Goal: Task Accomplishment & Management: Complete application form

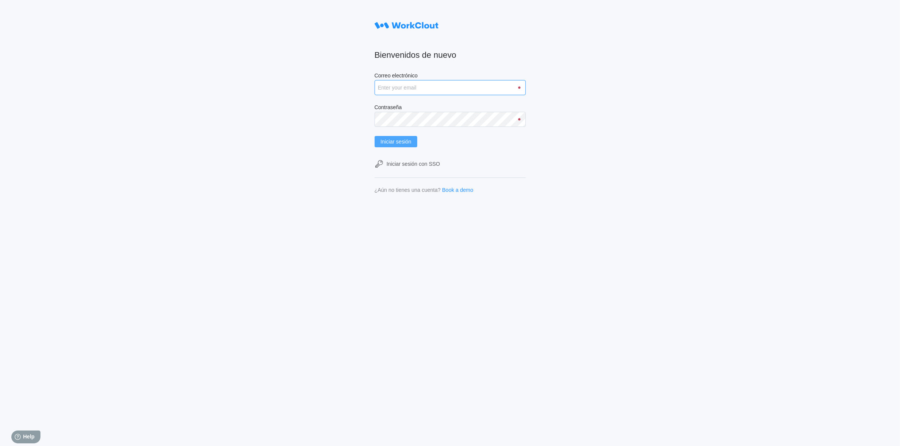
type input "[PERSON_NAME][EMAIL_ADDRESS][PERSON_NAME][DOMAIN_NAME]"
click at [400, 139] on span "Iniciar sesión" at bounding box center [395, 141] width 31 height 5
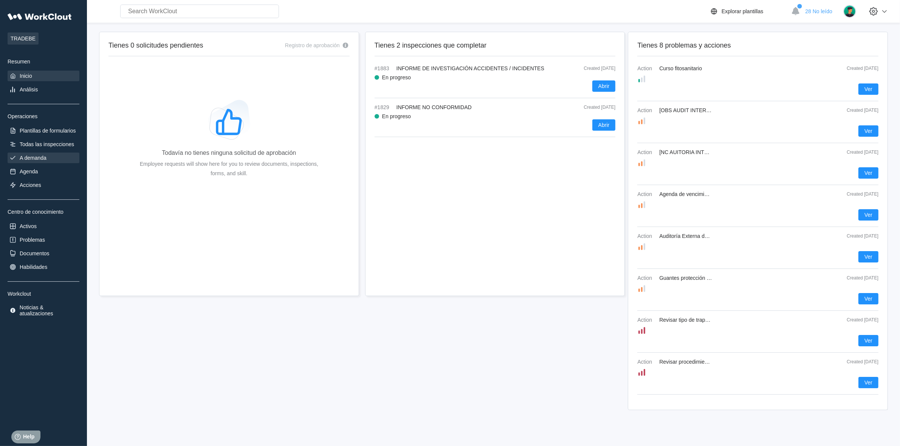
click at [48, 155] on div "A demanda" at bounding box center [44, 158] width 72 height 11
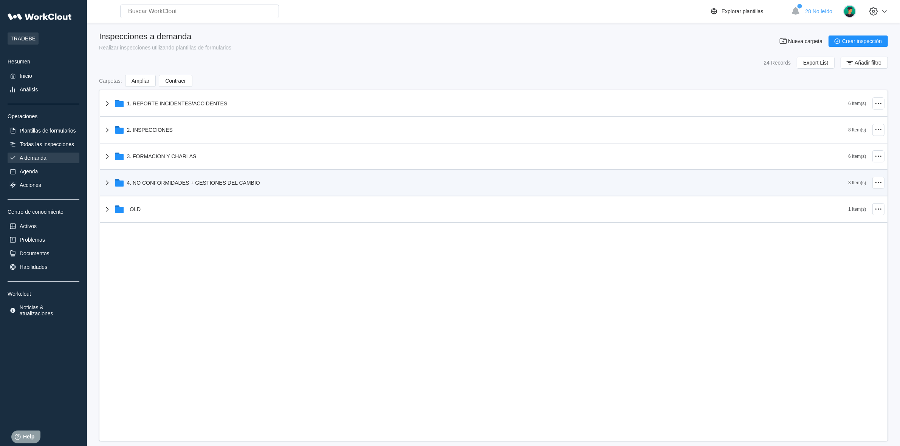
click at [108, 180] on icon at bounding box center [107, 182] width 9 height 9
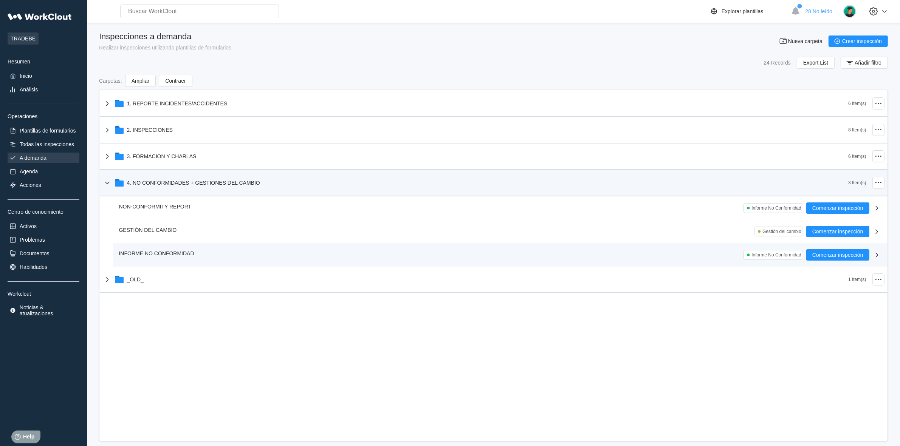
click at [155, 252] on span "INFORME NO CONFORMIDAD" at bounding box center [156, 253] width 75 height 6
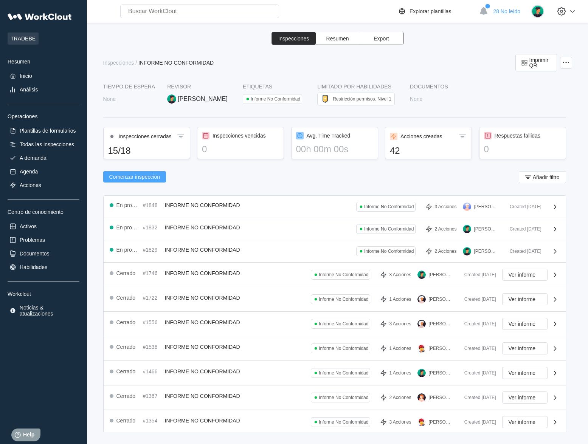
click at [143, 178] on span "Comenzar inspección" at bounding box center [134, 176] width 51 height 5
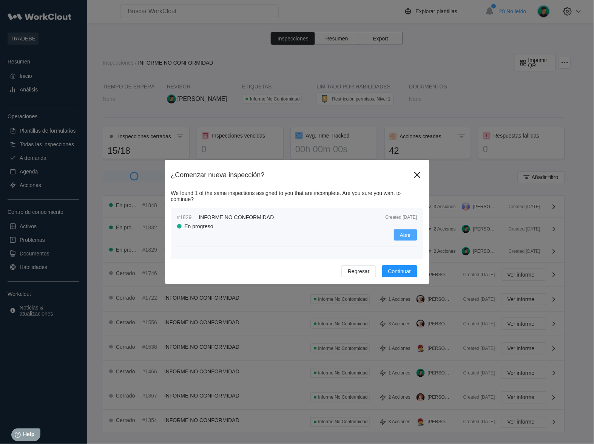
click at [401, 233] on span "Abrir" at bounding box center [405, 234] width 11 height 5
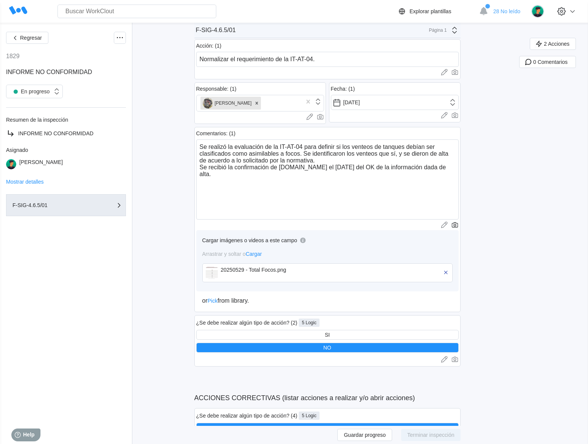
scroll to position [236, 0]
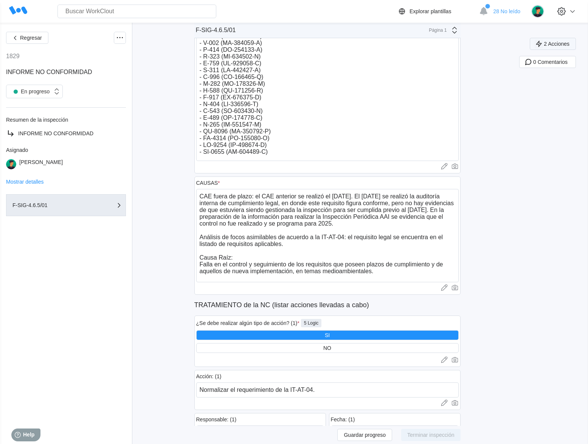
click at [565, 41] on span "2 Acciones" at bounding box center [556, 43] width 26 height 5
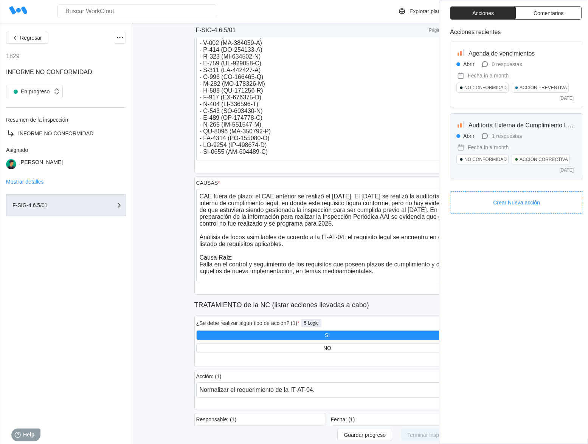
click at [550, 131] on div "Auditoría Externa de Cumplimiento Legal MA Abrir 1 respuestas Fecha in a month …" at bounding box center [516, 146] width 120 height 53
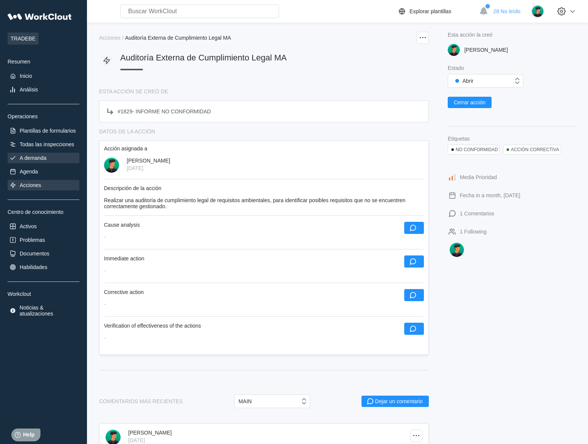
click at [33, 153] on div "A demanda" at bounding box center [44, 158] width 72 height 11
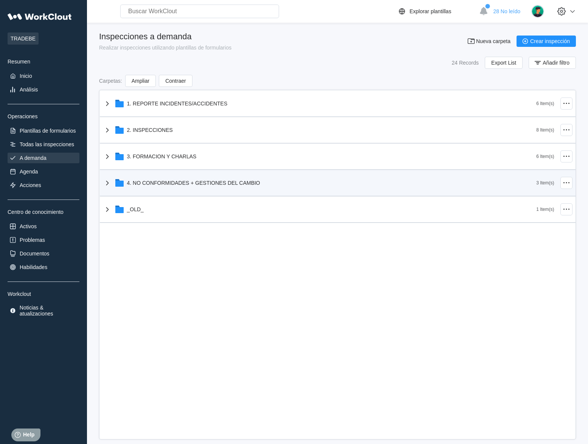
click at [175, 182] on div "4. NO CONFORMIDADES + GESTIONES DEL CAMBIO" at bounding box center [193, 183] width 133 height 6
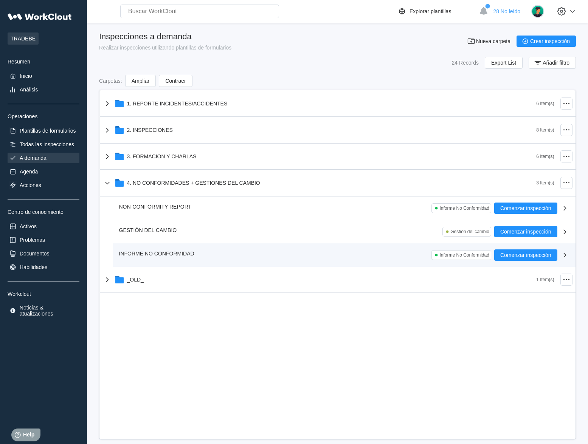
click at [141, 254] on span "INFORME NO CONFORMIDAD" at bounding box center [156, 253] width 75 height 6
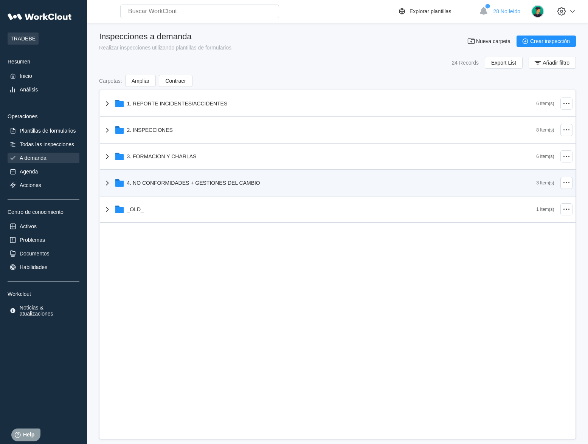
click at [115, 180] on icon at bounding box center [119, 182] width 9 height 9
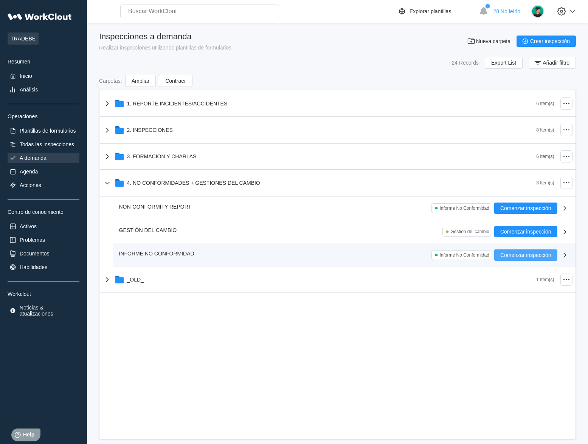
click at [527, 252] on span "Comenzar inspección" at bounding box center [525, 254] width 51 height 5
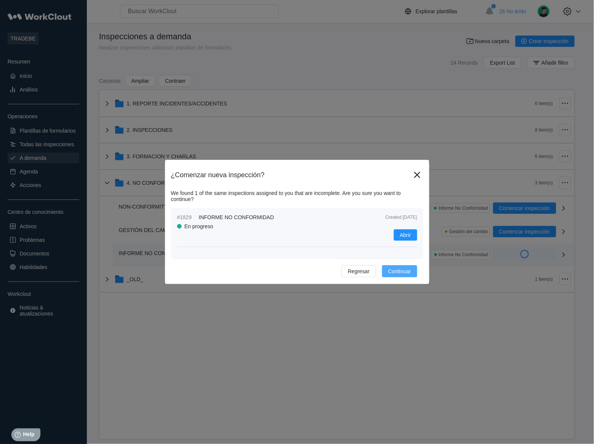
click at [400, 269] on span "Continuar" at bounding box center [399, 271] width 23 height 5
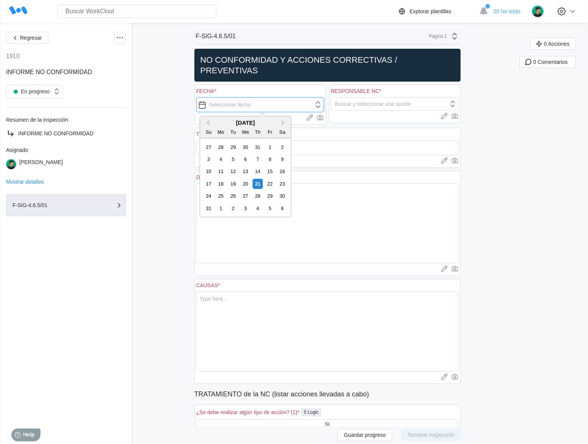
click at [208, 104] on input "text" at bounding box center [260, 104] width 128 height 15
click at [208, 121] on button "Previous Month" at bounding box center [206, 122] width 5 height 5
click at [269, 170] on div "18" at bounding box center [269, 171] width 10 height 10
type input "[DATE]"
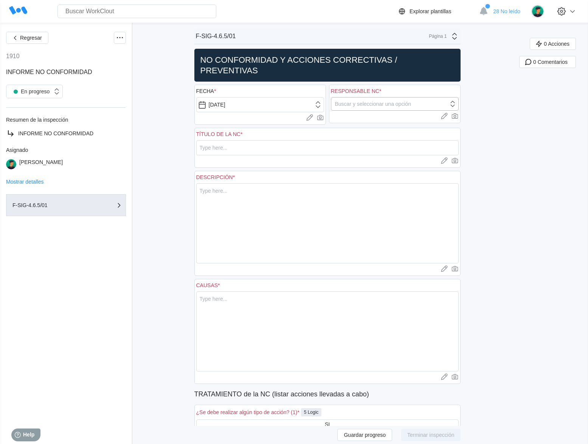
click at [373, 101] on div "Buscar y seleccionar una opción" at bounding box center [373, 104] width 76 height 6
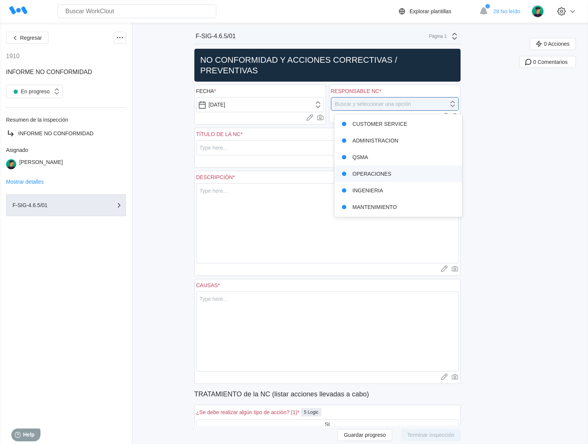
click at [379, 170] on div "OPERACIONES" at bounding box center [398, 174] width 119 height 11
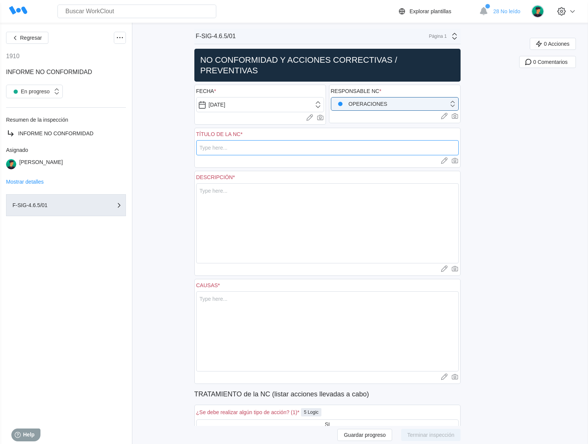
click at [248, 144] on input "text" at bounding box center [327, 147] width 262 height 15
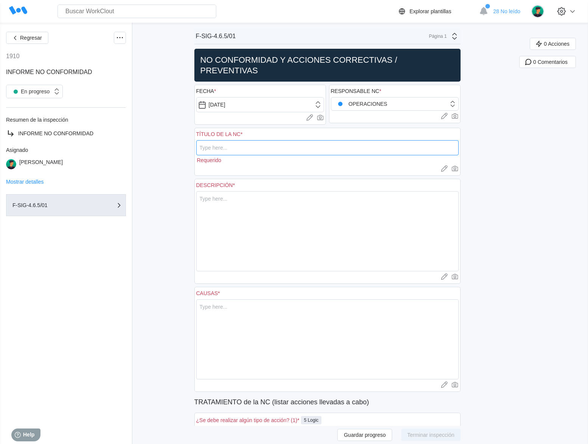
click at [264, 148] on input "text" at bounding box center [327, 147] width 262 height 15
paste input "Reclamo de KOLMAR – Jet A1 y HEFA SPK con contenido en ppm de FAME"
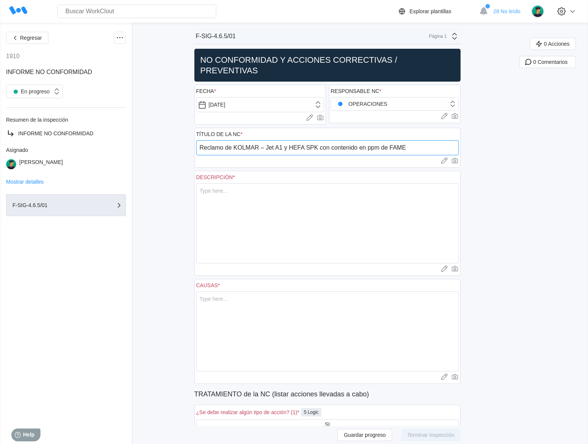
type input "Reclamo de KOLMAR – Jet A1 y HEFA SPK con contenido en ppm de FAME"
click at [280, 201] on textarea at bounding box center [327, 223] width 262 height 80
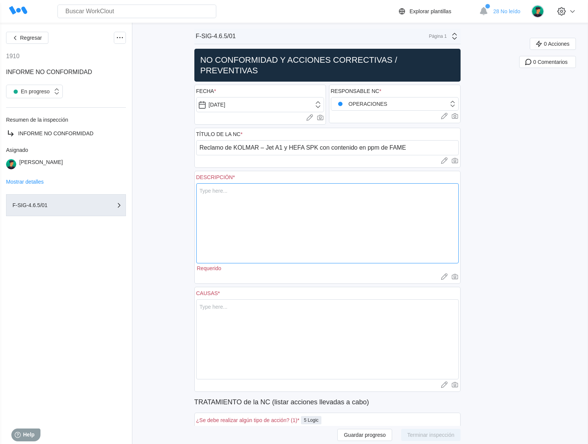
click at [279, 195] on textarea at bounding box center [327, 223] width 262 height 80
paste textarea "El 18 de [PERSON_NAME], TPS recibió un correo electrónico de Kolmar informándol…"
type textarea "El 18 de [PERSON_NAME], TPS recibió un correo electrónico de Kolmar informándol…"
type textarea "x"
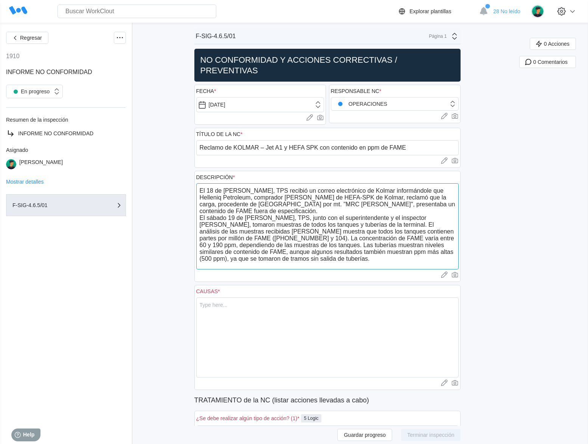
type textarea "El 18 de [PERSON_NAME], TPS recibió un correo electrónico de Kolmar informándol…"
type textarea "x"
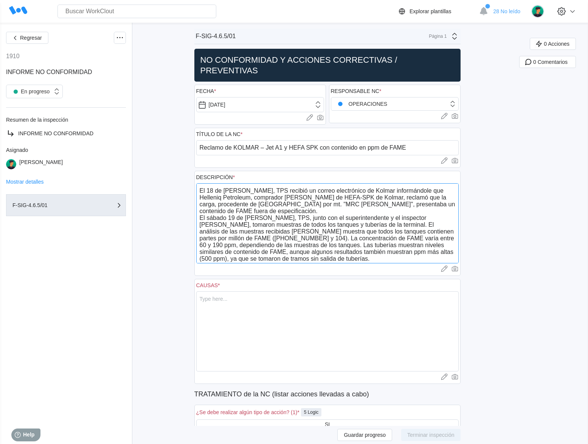
type textarea "El 18 de [PERSON_NAME], TPS recibió un correo electrónico de Kolmar informándol…"
click at [252, 306] on textarea at bounding box center [327, 331] width 262 height 80
paste textarea "Todo el equipo técnico y operativo de TPS se puso a disposición de la evaluació…"
type textarea "Todo el equipo técnico y operativo de TPS se puso a disposición de la evaluació…"
type textarea "x"
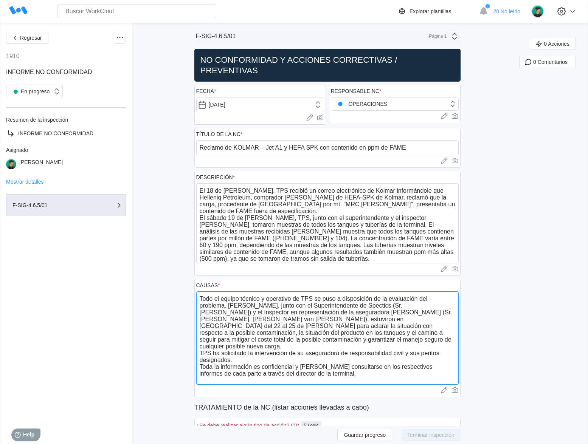
type textarea "Todo el equipo técnico y operativo de TPS se puso a disposición de la evaluació…"
type textarea "x"
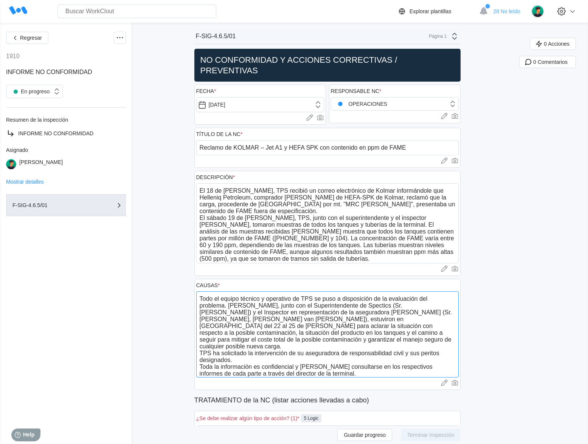
type textarea "Todo el equipo técnico y operativo de TPS se puso a disposición de la evaluació…"
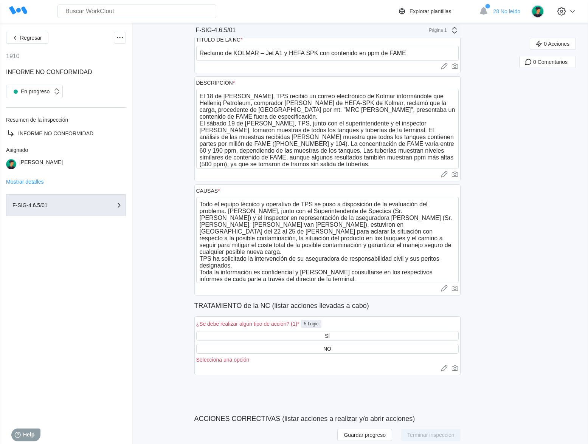
scroll to position [142, 0]
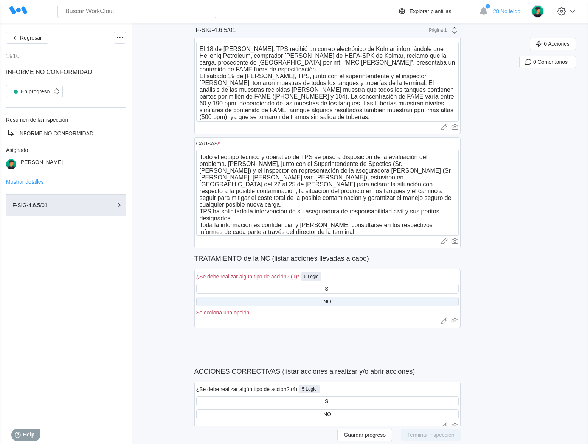
click at [331, 299] on div "NO" at bounding box center [327, 301] width 8 height 6
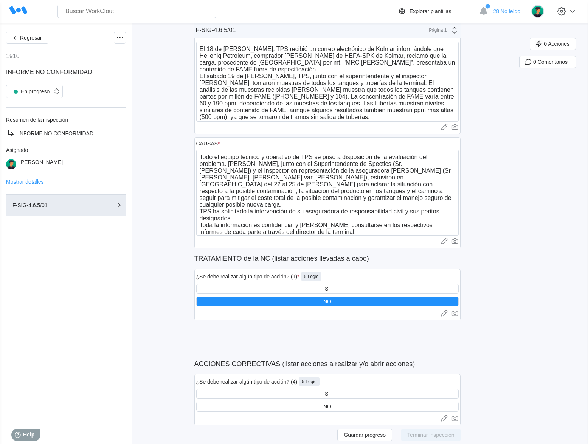
scroll to position [283, 0]
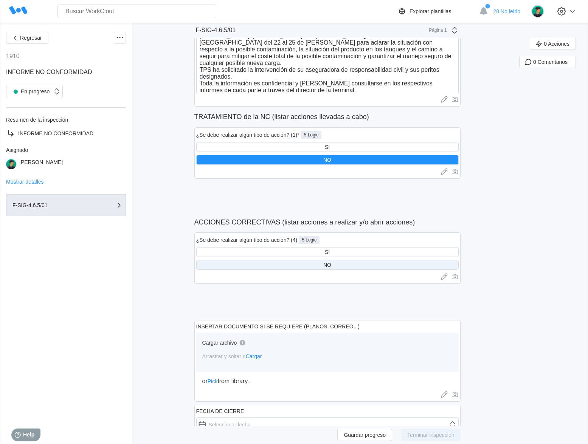
click at [344, 263] on div "NO" at bounding box center [327, 265] width 262 height 10
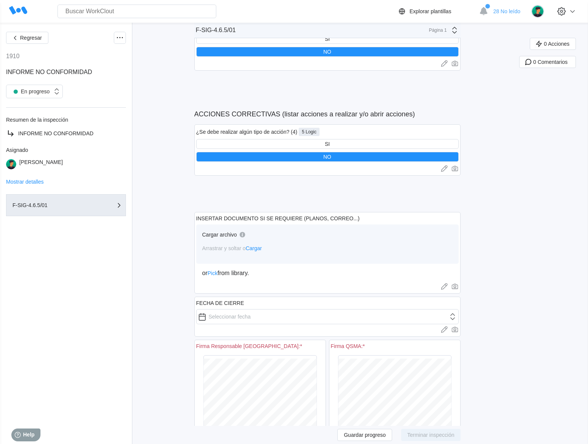
scroll to position [533, 0]
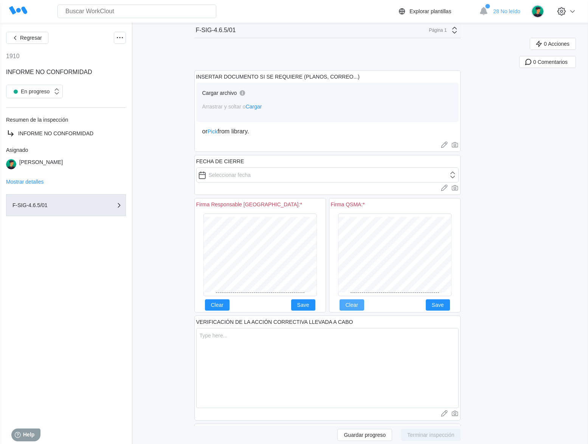
click at [358, 305] on span "Clear" at bounding box center [351, 304] width 12 height 5
click at [358, 303] on span "Clear" at bounding box center [351, 304] width 12 height 5
click at [439, 301] on div "Firma QSMA: * Clear Save" at bounding box center [394, 255] width 131 height 114
drag, startPoint x: 441, startPoint y: 301, endPoint x: 446, endPoint y: 301, distance: 5.3
click at [441, 301] on button "Save" at bounding box center [437, 304] width 24 height 11
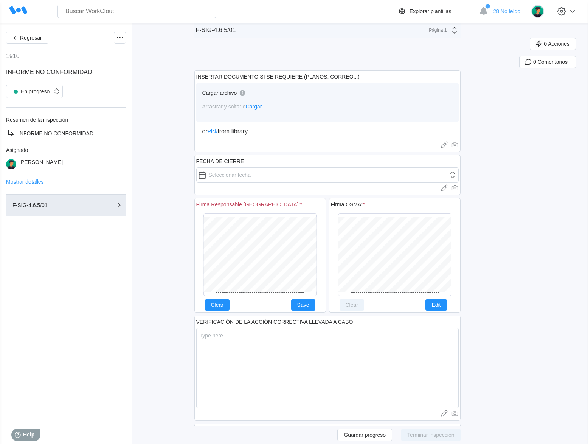
click at [493, 227] on div "Regresar 1910 INFORME NO CONFORMIDAD En progreso Resumen de la inspección INFOR…" at bounding box center [294, 13] width 588 height 1047
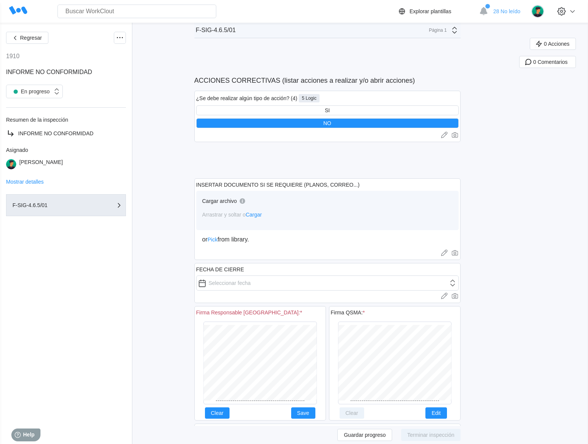
scroll to position [628, 0]
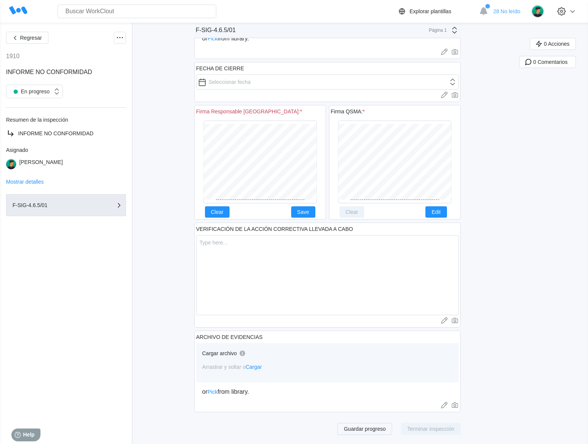
click at [365, 429] on span "Guardar progreso" at bounding box center [364, 428] width 42 height 5
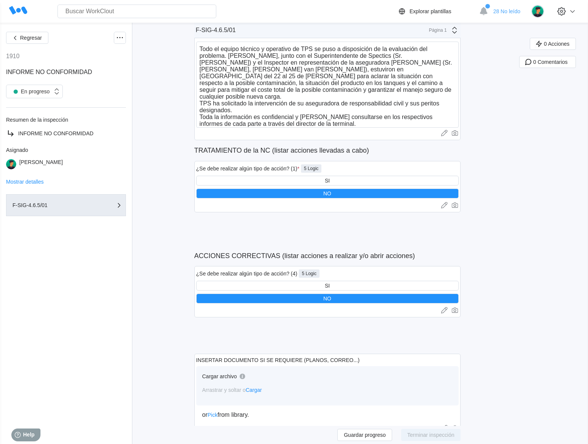
scroll to position [0, 0]
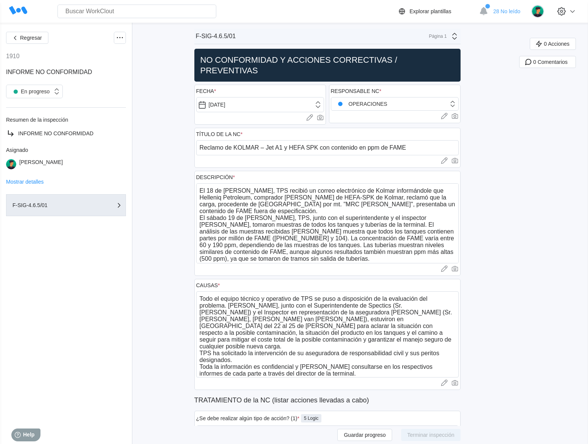
click at [19, 8] on icon at bounding box center [18, 11] width 18 height 18
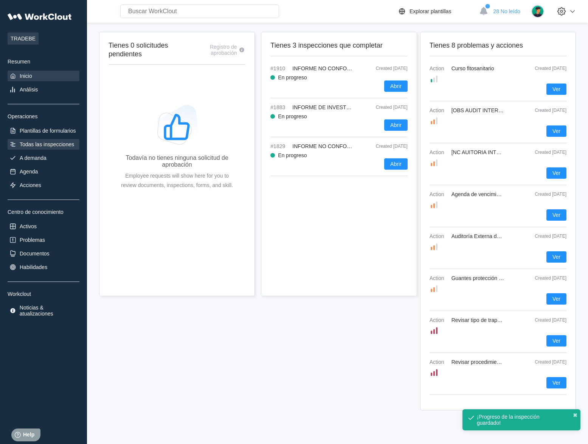
click at [40, 145] on div "Todas las inspecciones" at bounding box center [47, 144] width 54 height 6
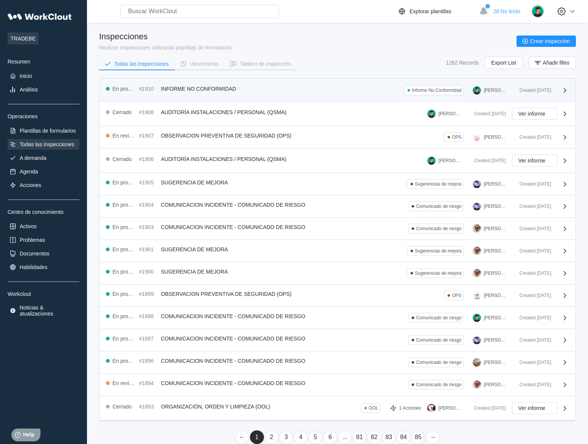
click at [278, 90] on div "En progreso #1910 INFORME NO CONFORMIDAD Informe No Conformidad [PERSON_NAME]" at bounding box center [309, 90] width 407 height 10
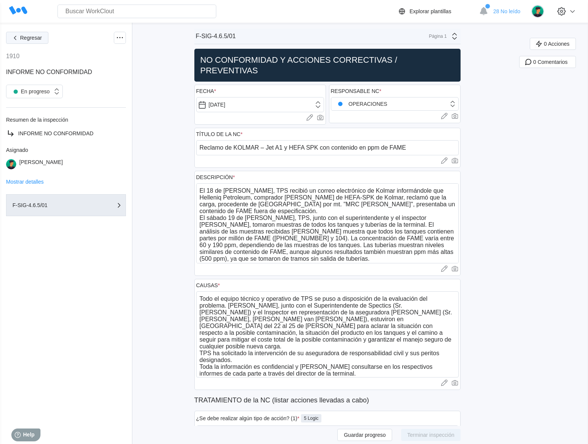
click at [28, 35] on span "Regresar" at bounding box center [31, 37] width 22 height 5
